Goal: Task Accomplishment & Management: Complete application form

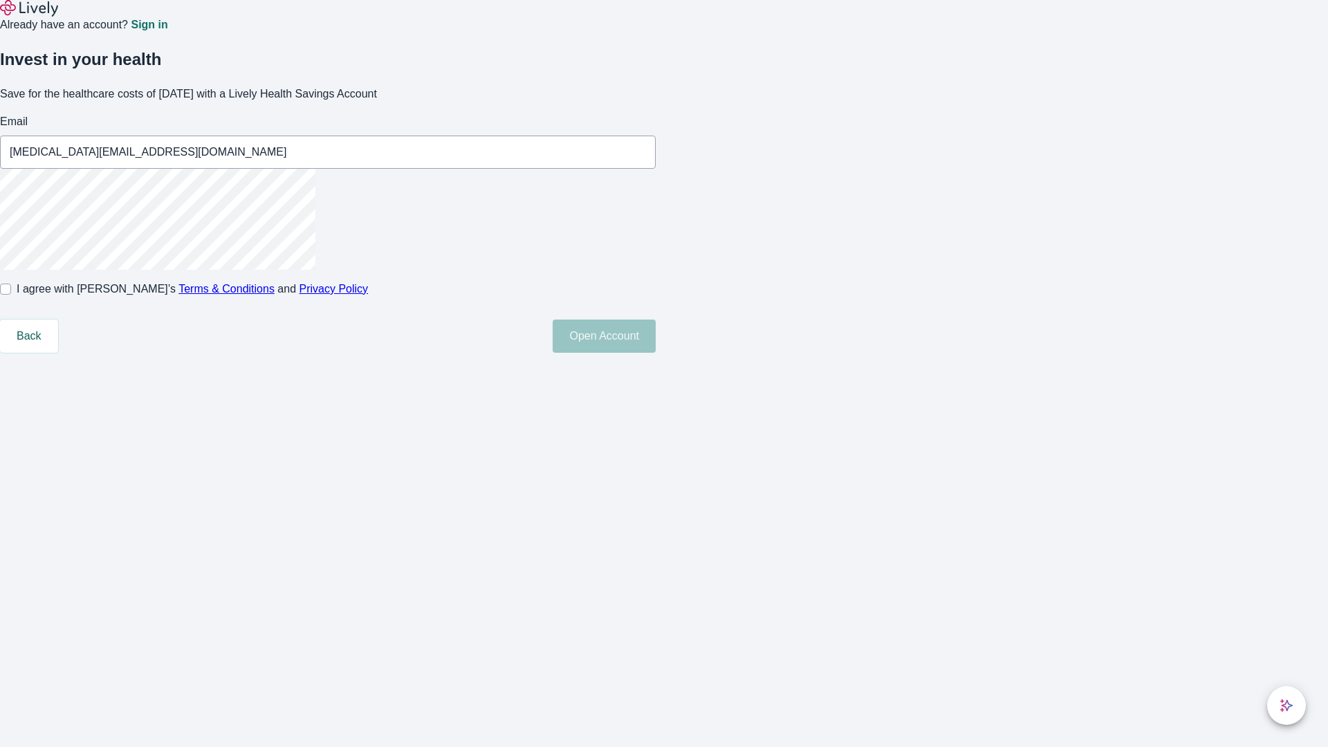
click at [11, 295] on input "I agree with Lively’s Terms & Conditions and Privacy Policy" at bounding box center [5, 289] width 11 height 11
checkbox input "true"
click at [656, 353] on button "Open Account" at bounding box center [604, 336] width 103 height 33
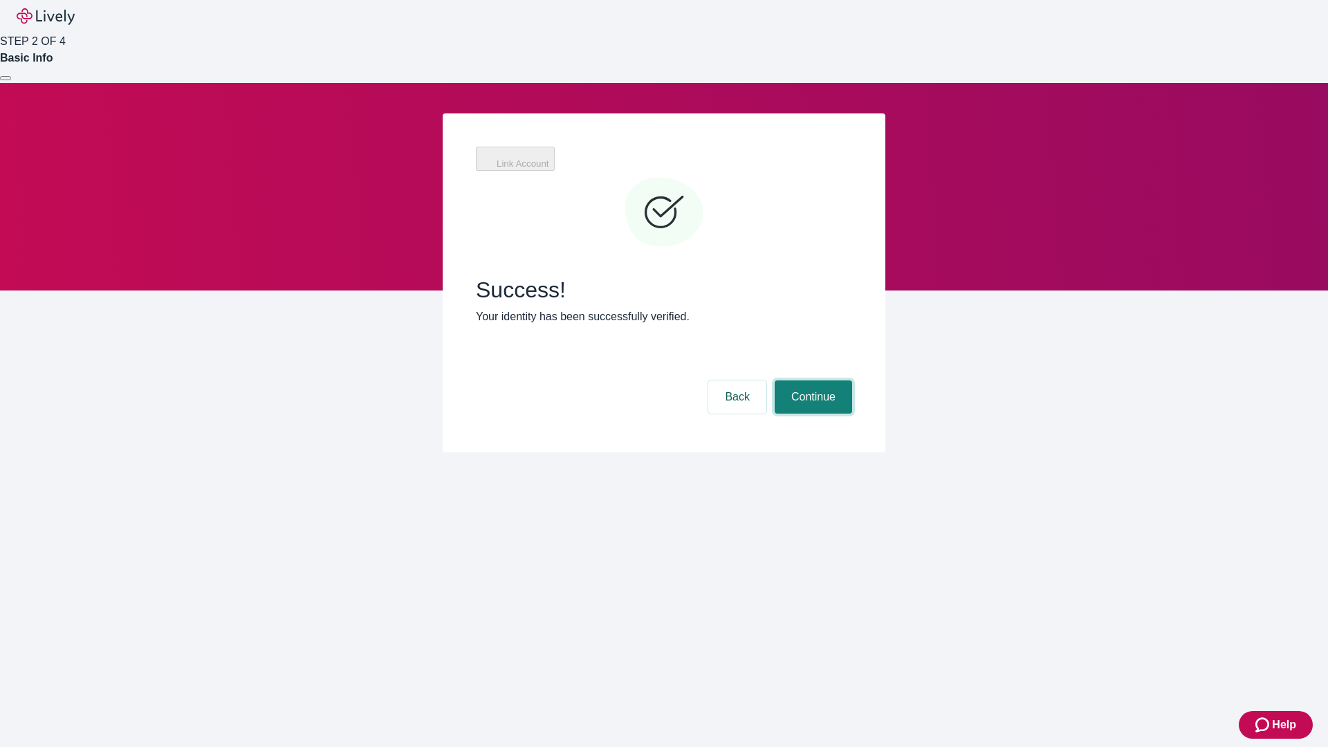
click at [811, 380] on button "Continue" at bounding box center [813, 396] width 77 height 33
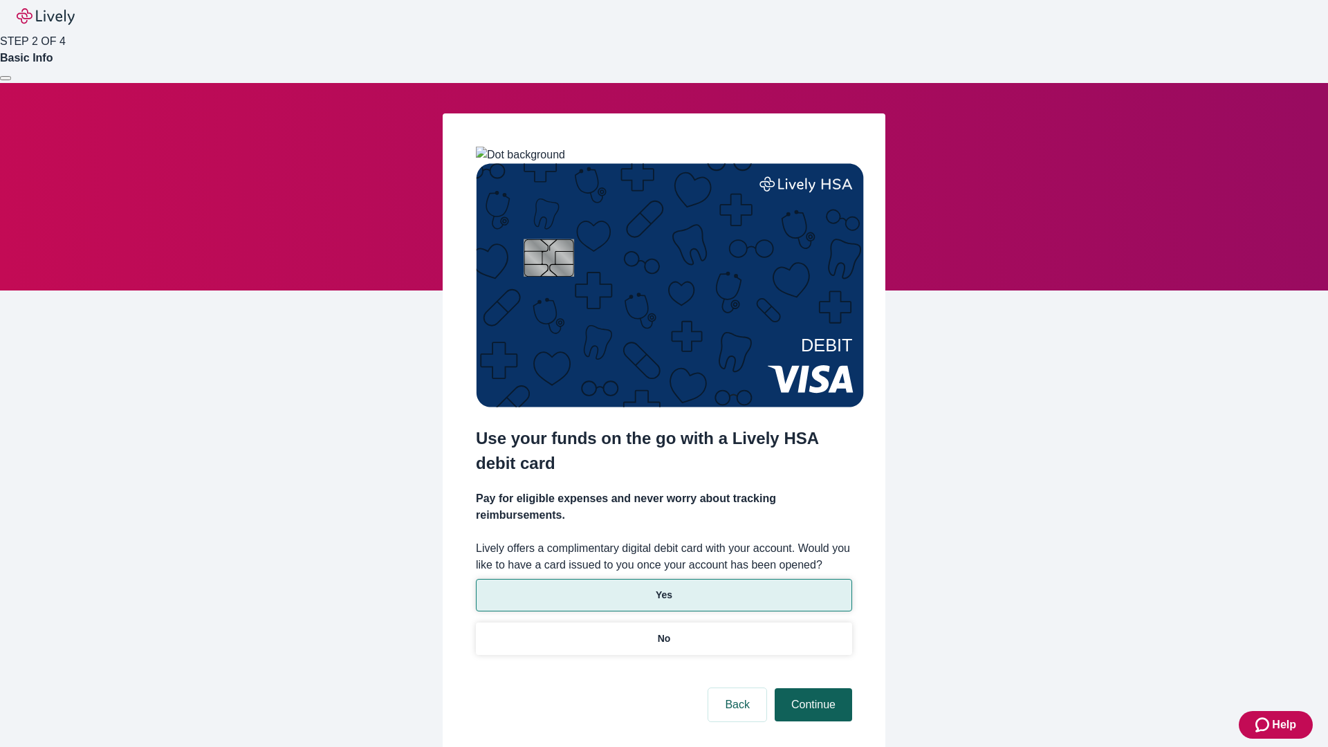
click at [663, 588] on p "Yes" at bounding box center [664, 595] width 17 height 15
click at [811, 688] on button "Continue" at bounding box center [813, 704] width 77 height 33
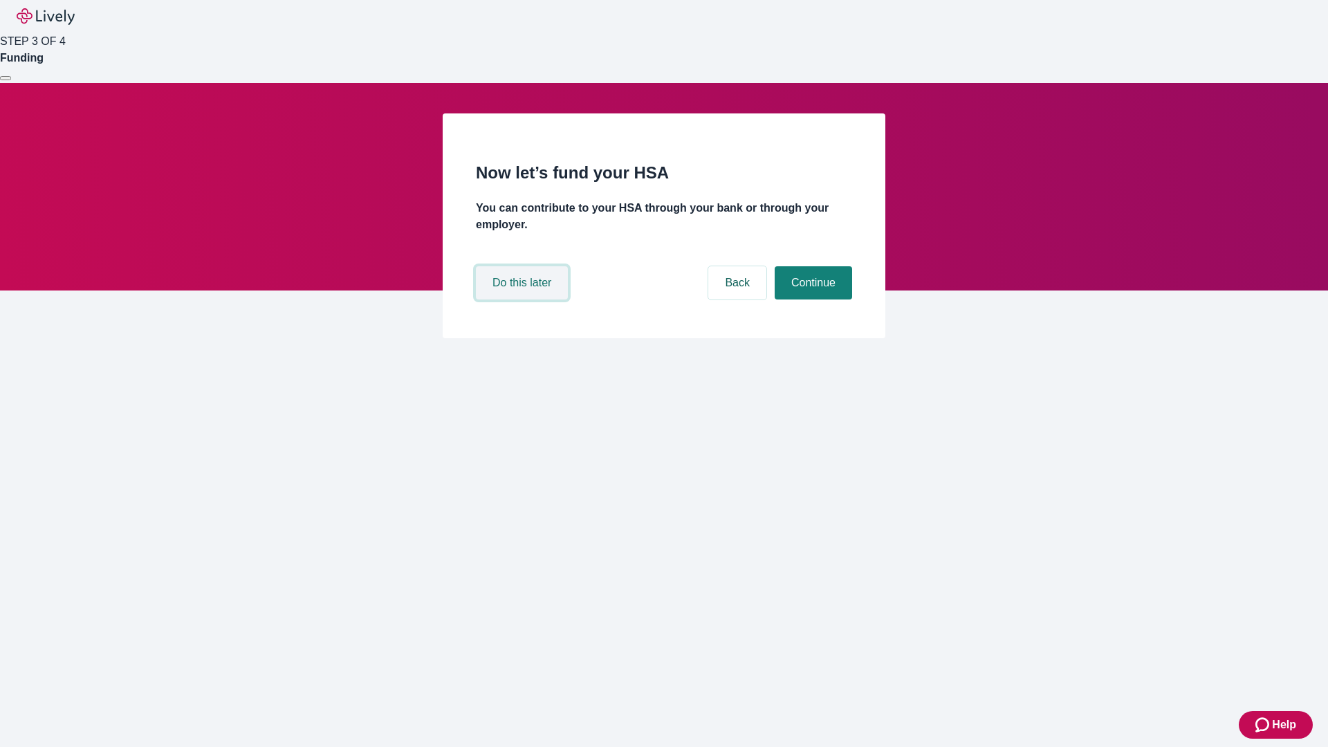
click at [524, 300] on button "Do this later" at bounding box center [522, 282] width 92 height 33
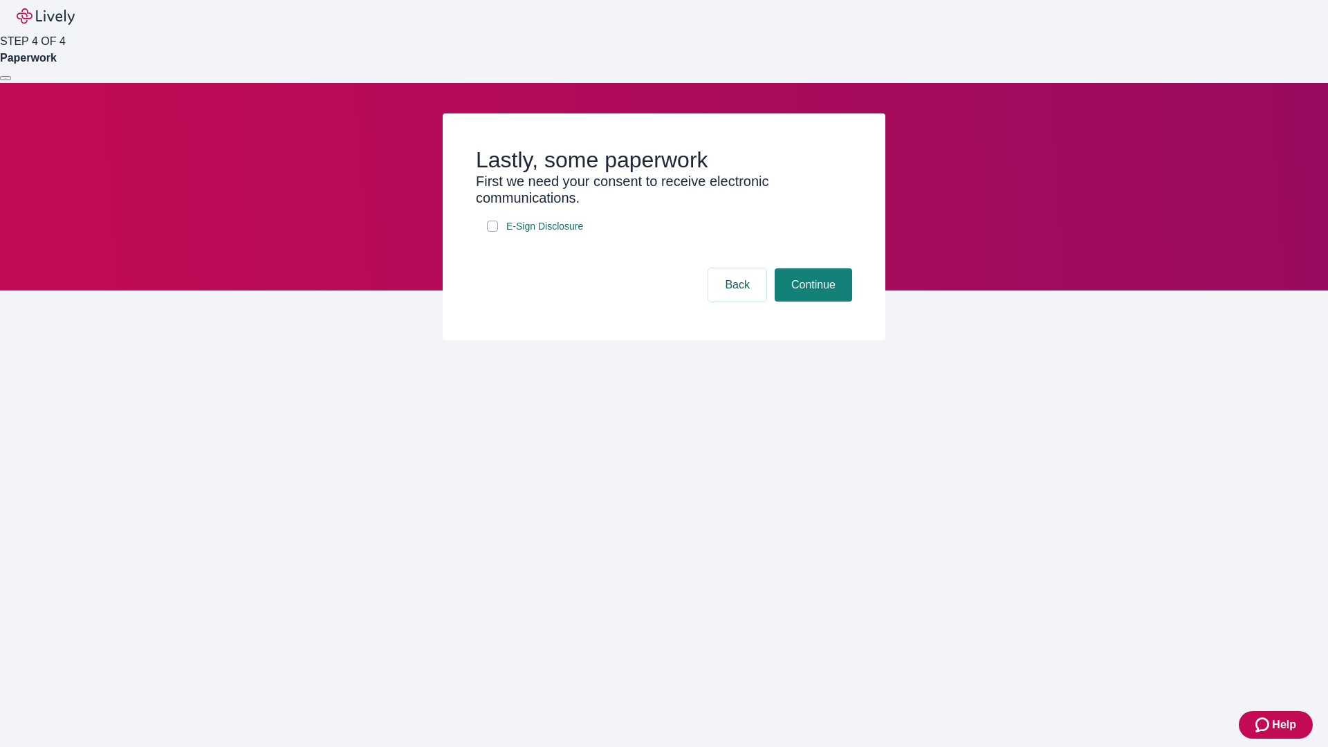
click at [493, 232] on input "E-Sign Disclosure" at bounding box center [492, 226] width 11 height 11
checkbox input "true"
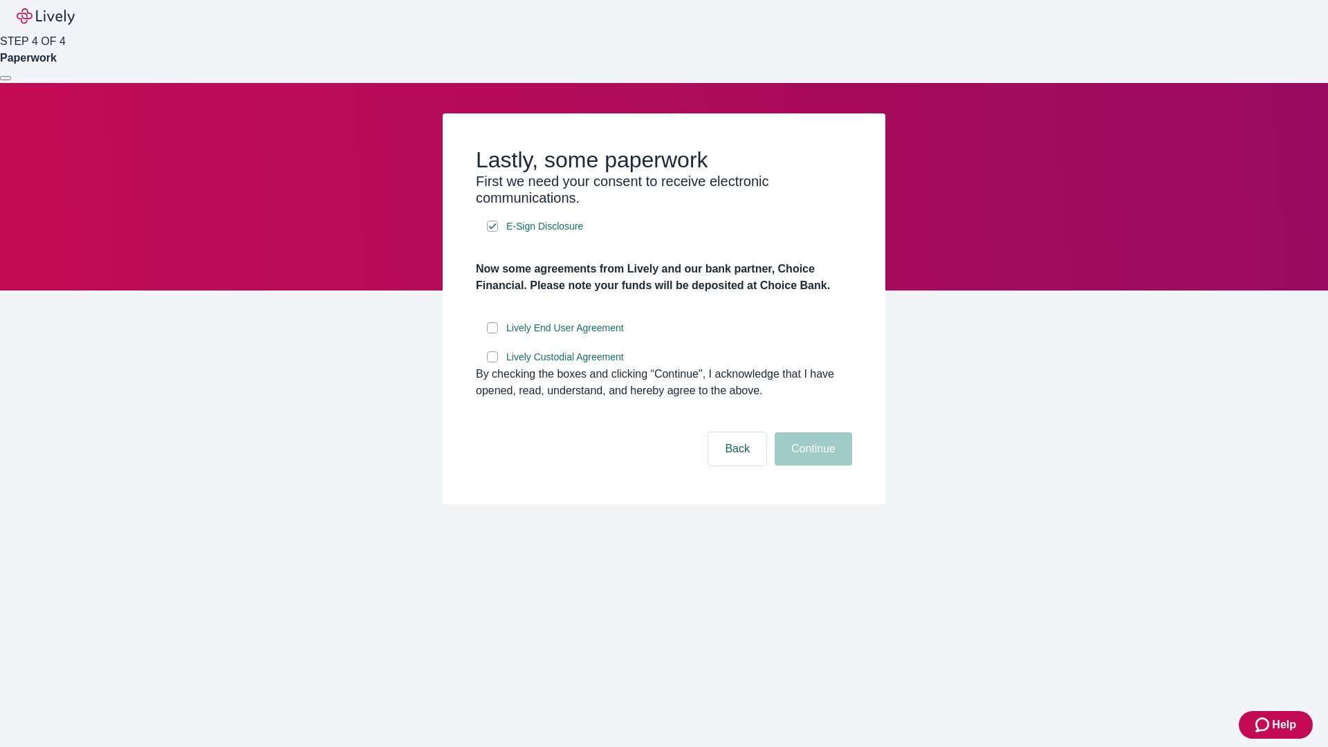
click at [493, 333] on input "Lively End User Agreement" at bounding box center [492, 327] width 11 height 11
checkbox input "true"
click at [493, 362] on input "Lively Custodial Agreement" at bounding box center [492, 356] width 11 height 11
checkbox input "true"
click at [811, 466] on button "Continue" at bounding box center [813, 448] width 77 height 33
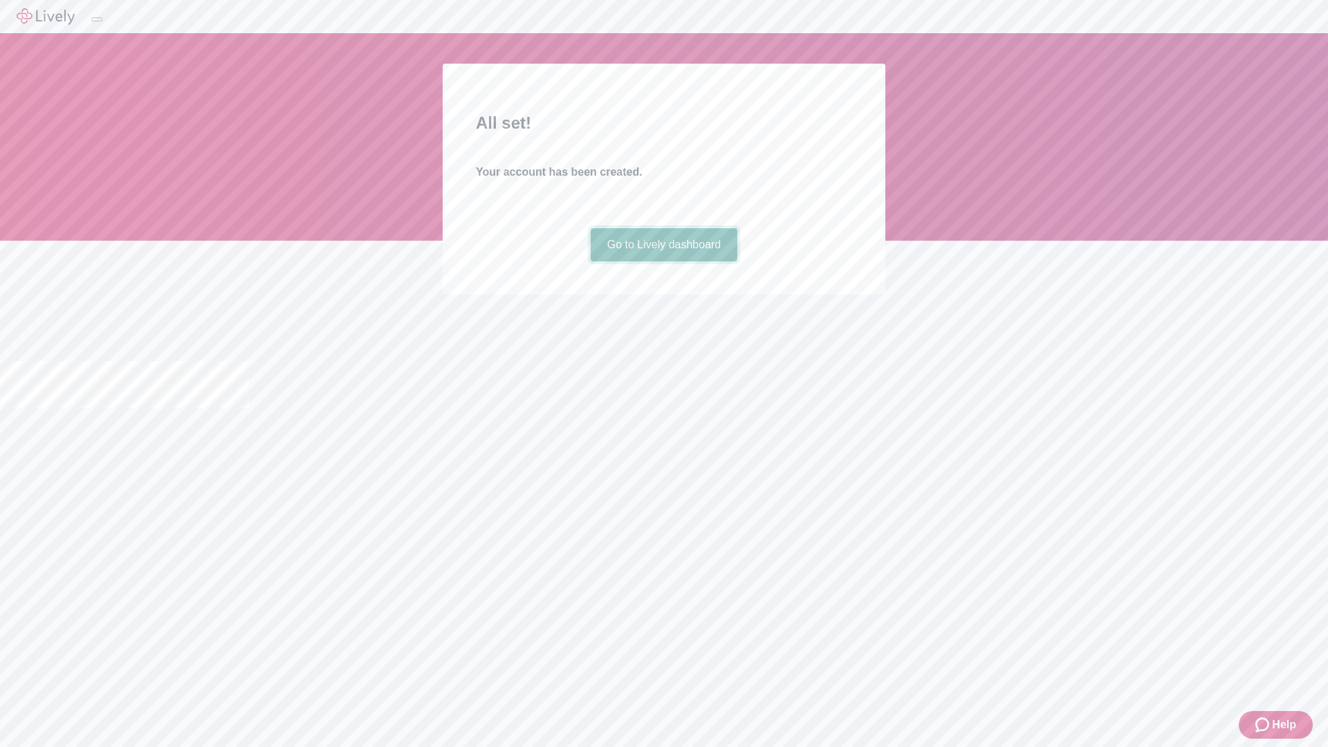
click at [663, 261] on link "Go to Lively dashboard" at bounding box center [664, 244] width 147 height 33
